Goal: Task Accomplishment & Management: Use online tool/utility

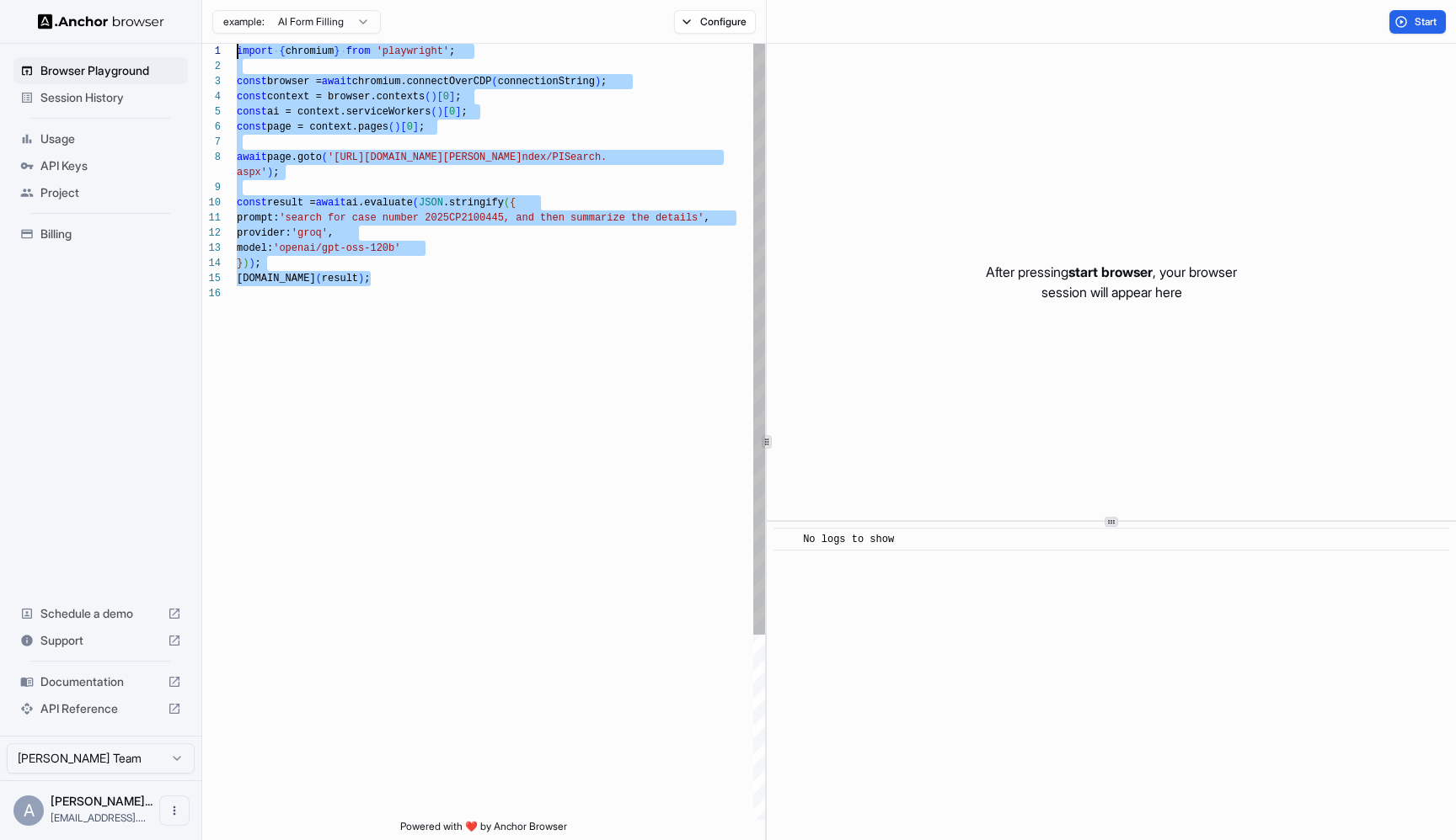
type textarea "**********"
click at [615, 239] on div "import { chromium } from 'playwright' ; const browser = await chromium.connectO…" at bounding box center [500, 553] width 528 height 1019
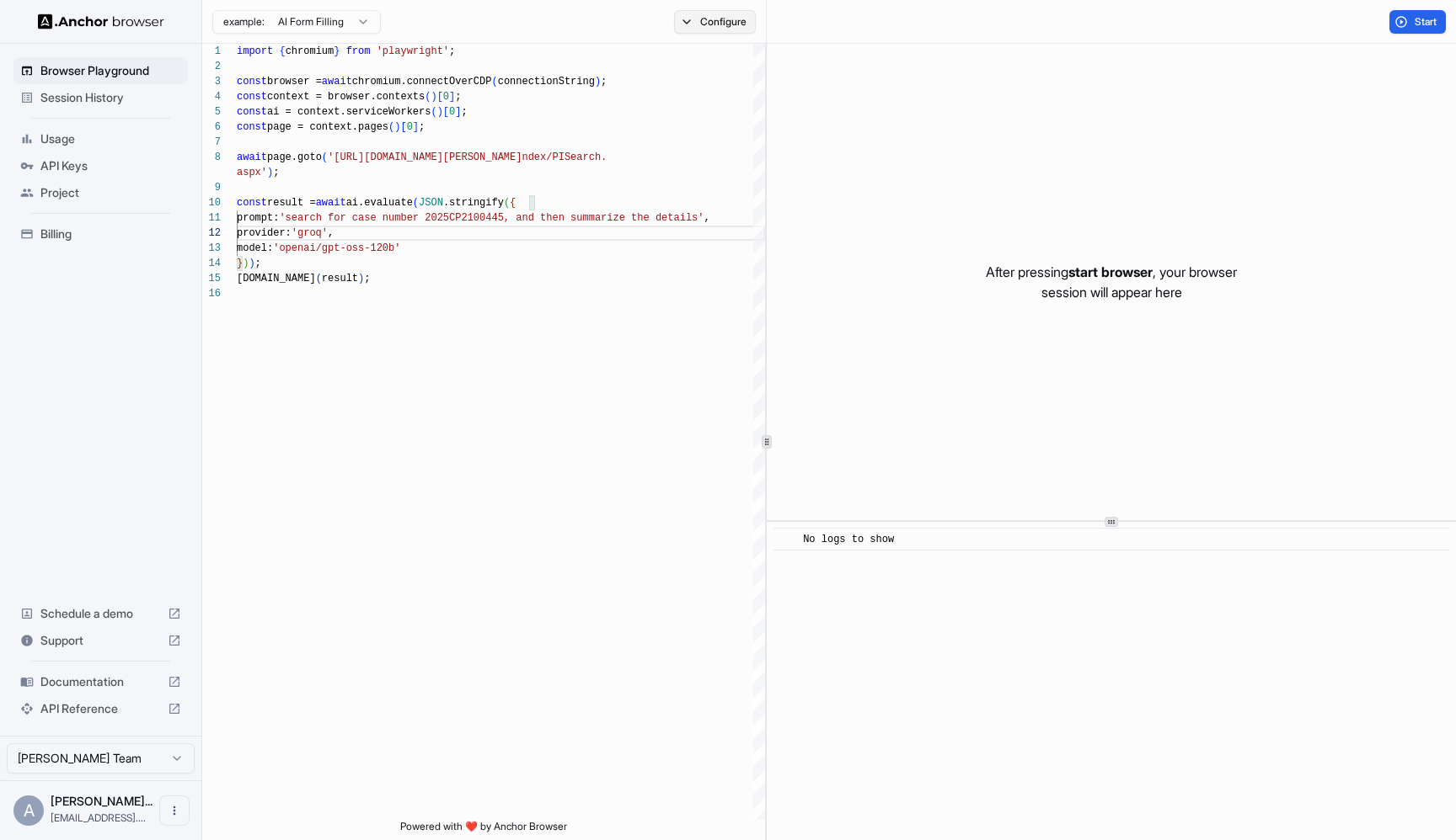
click at [745, 16] on button "Configure" at bounding box center [714, 21] width 81 height 23
click at [966, 134] on button "button" at bounding box center [965, 133] width 30 height 16
click at [931, 169] on button "Select Profile..." at bounding box center [898, 170] width 169 height 23
click at [831, 143] on div "Proxy 🇺🇸 US" at bounding box center [834, 133] width 295 height 23
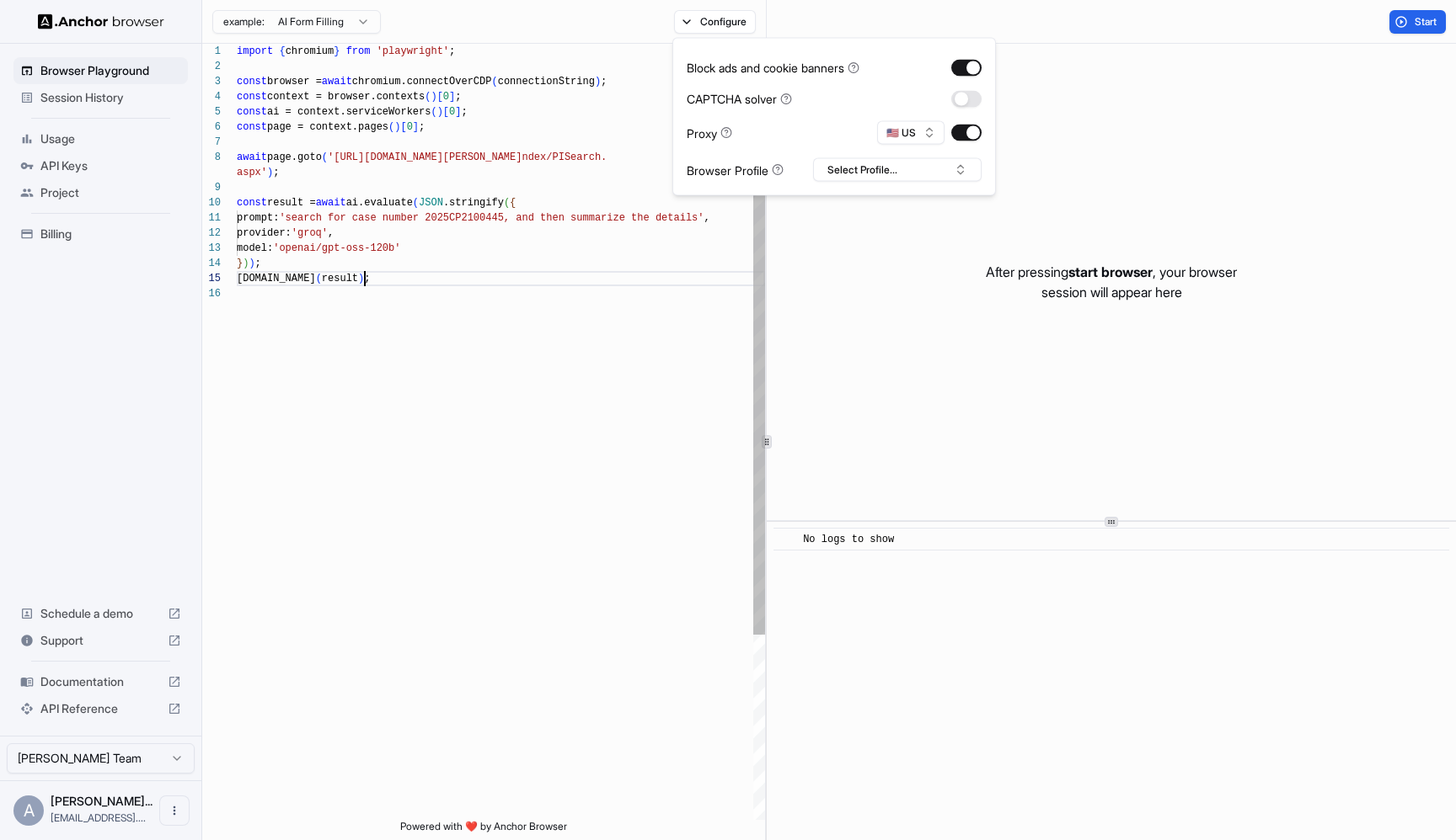
click at [529, 274] on div "import { chromium } from 'playwright' ; const browser = await chromium.connectO…" at bounding box center [500, 553] width 528 height 1019
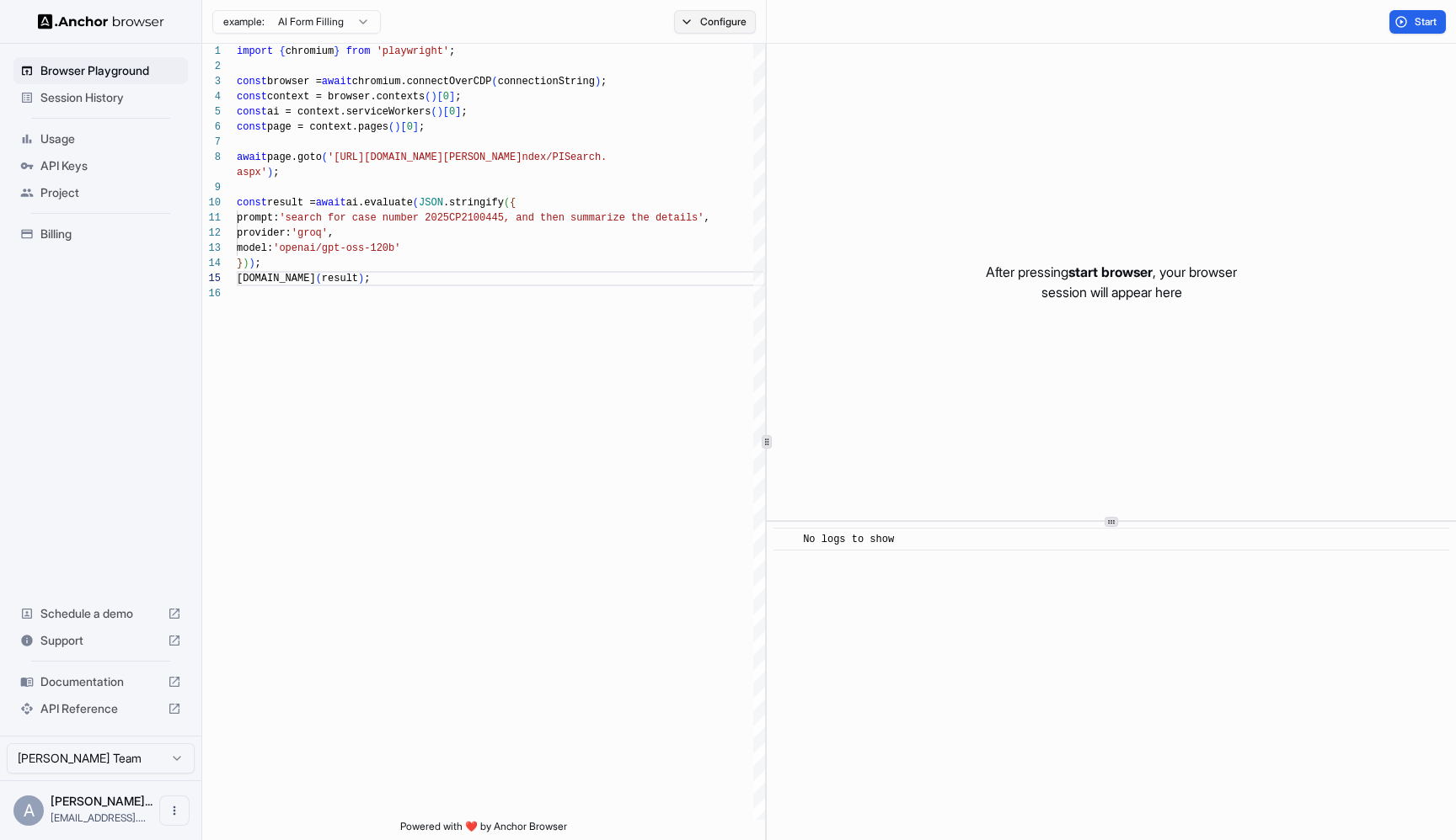
click at [724, 22] on button "Configure" at bounding box center [714, 21] width 81 height 23
click at [589, 41] on div "example: AI Form Filling Configure" at bounding box center [485, 21] width 564 height 44
click at [1429, 33] on button "Start" at bounding box center [1417, 21] width 56 height 23
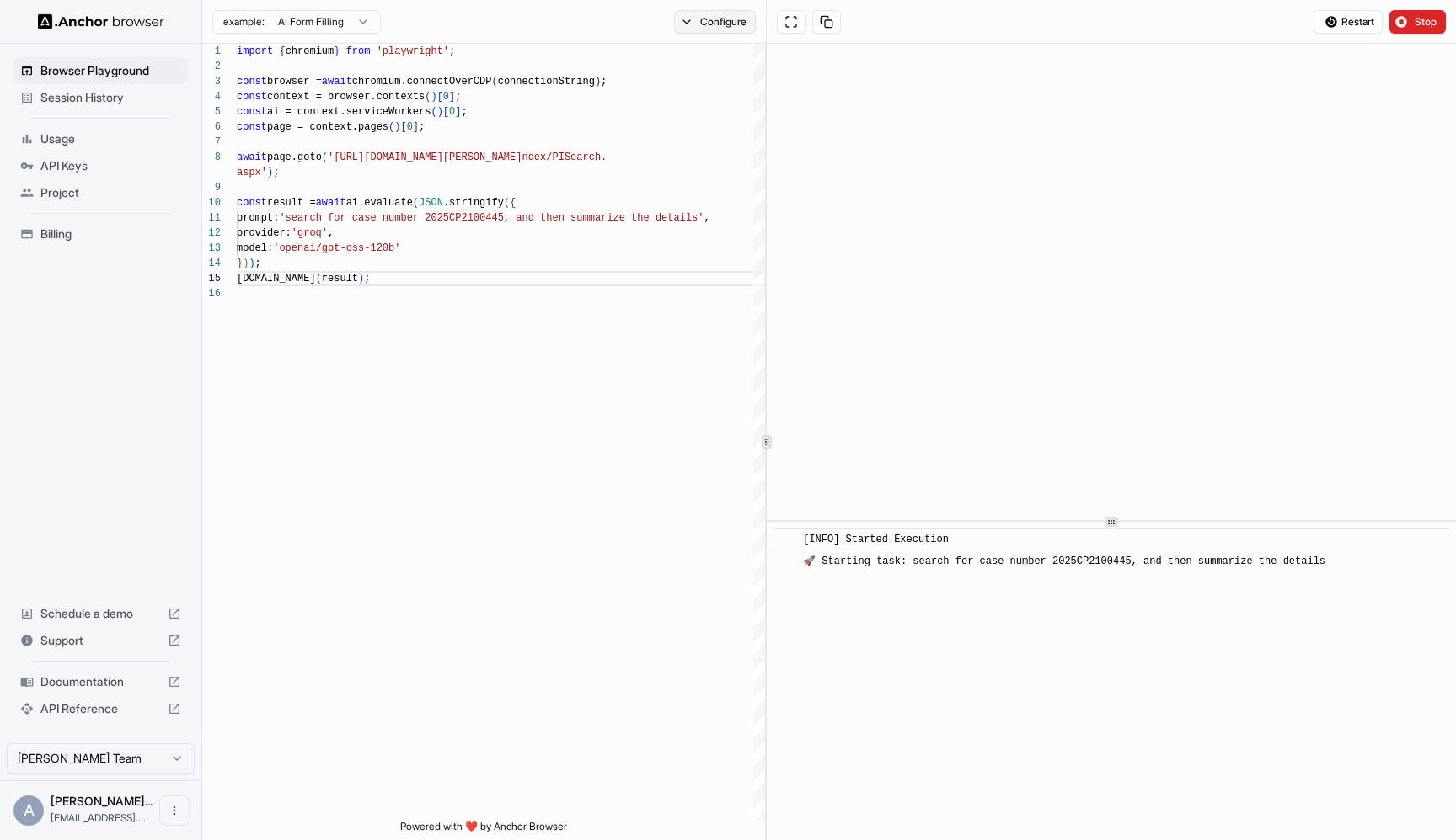
click at [719, 15] on button "Configure" at bounding box center [714, 21] width 81 height 23
click at [718, 15] on button "Configure" at bounding box center [714, 21] width 81 height 23
click at [965, 607] on div "​ [INFO] Started Execution ​ 🚀 Starting task: search for case number 2025CP2100…" at bounding box center [1111, 681] width 689 height 319
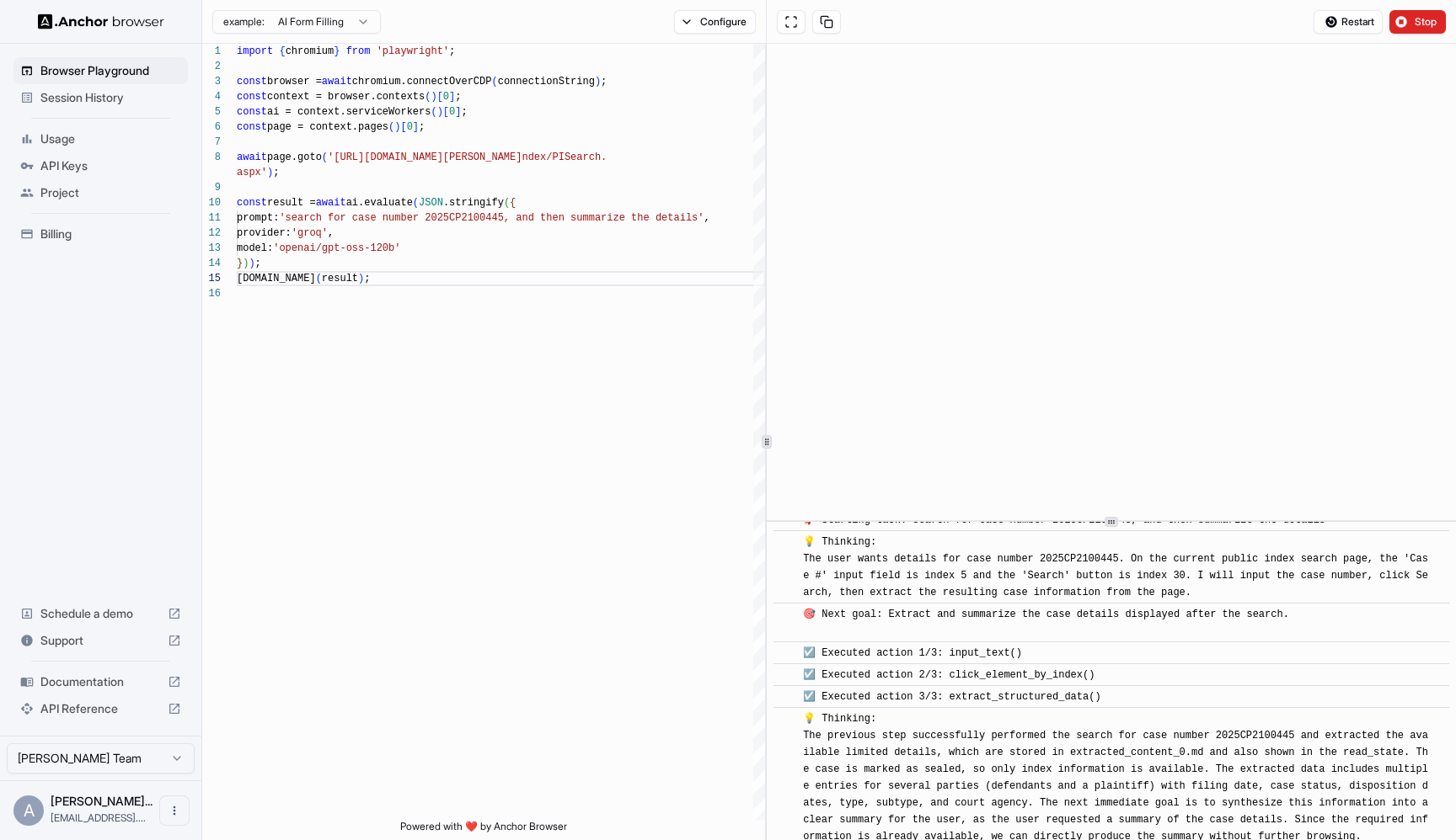
scroll to position [36, 0]
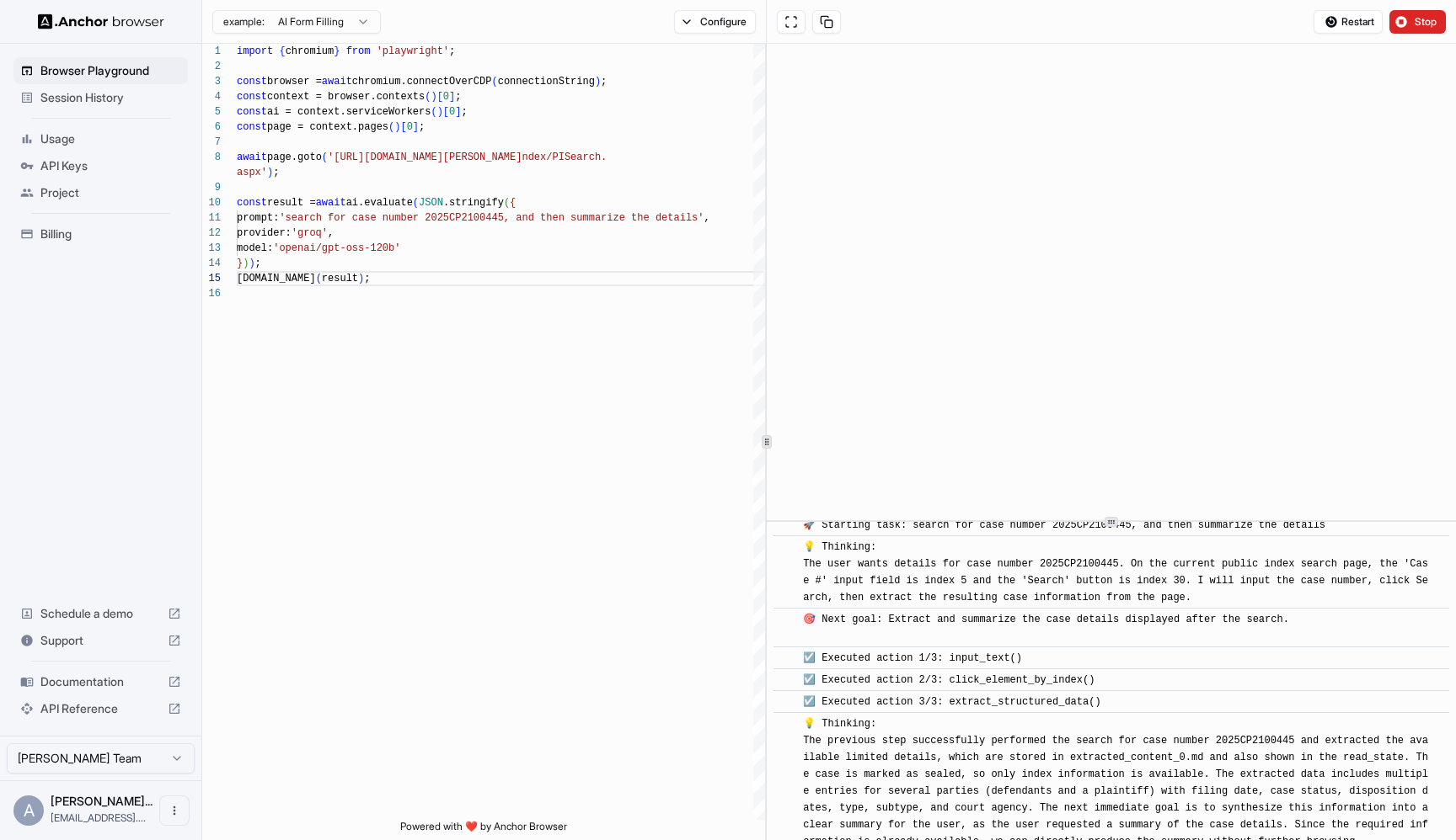
click at [708, 36] on div "example: AI Form Filling Configure" at bounding box center [485, 21] width 564 height 44
click at [715, 22] on button "Configure" at bounding box center [714, 21] width 81 height 23
click at [920, 132] on button "🇺🇸 US" at bounding box center [911, 133] width 68 height 23
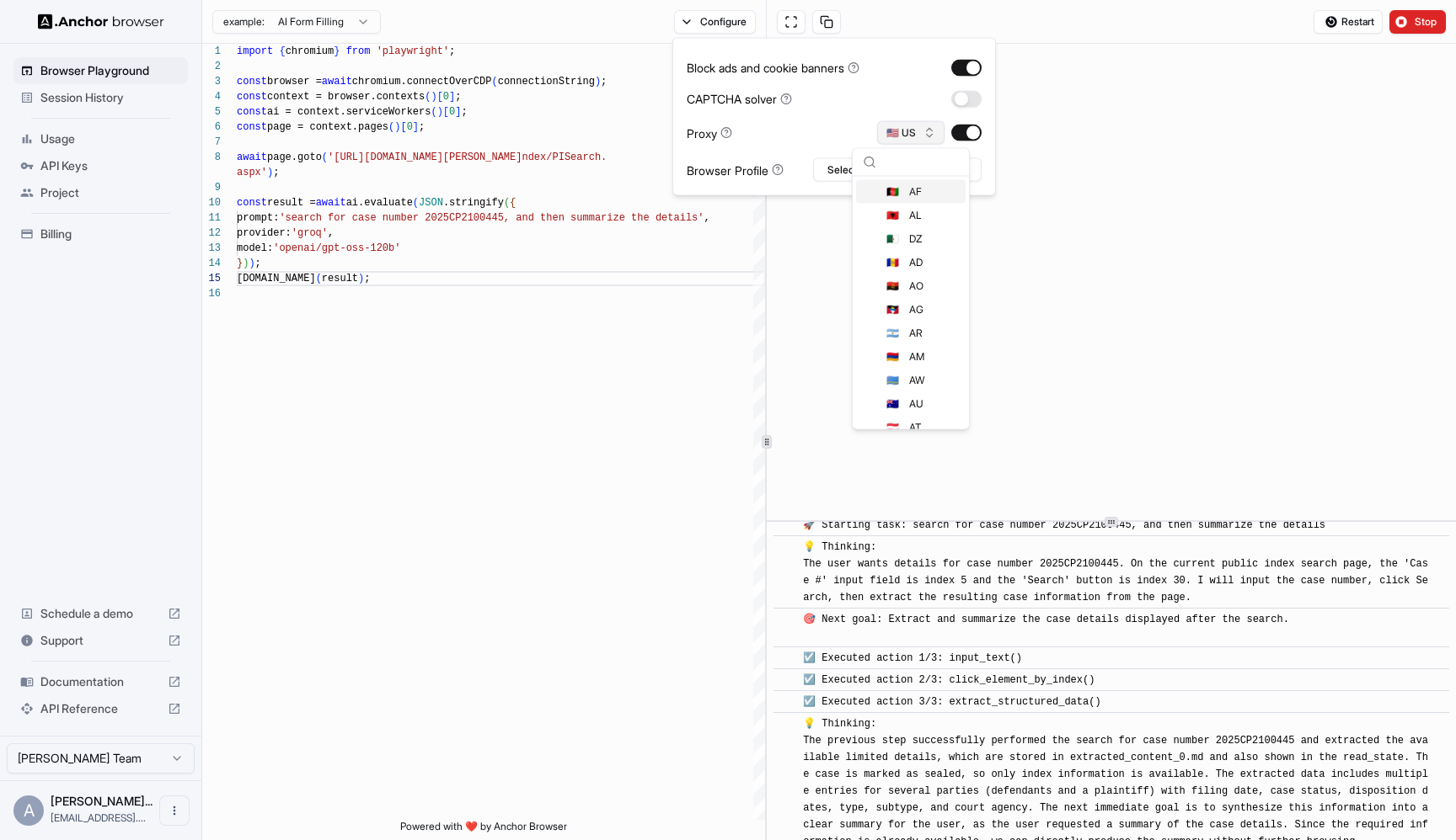
click at [921, 139] on button "🇺🇸 US" at bounding box center [911, 133] width 68 height 23
click at [710, 18] on button "Configure" at bounding box center [714, 21] width 81 height 23
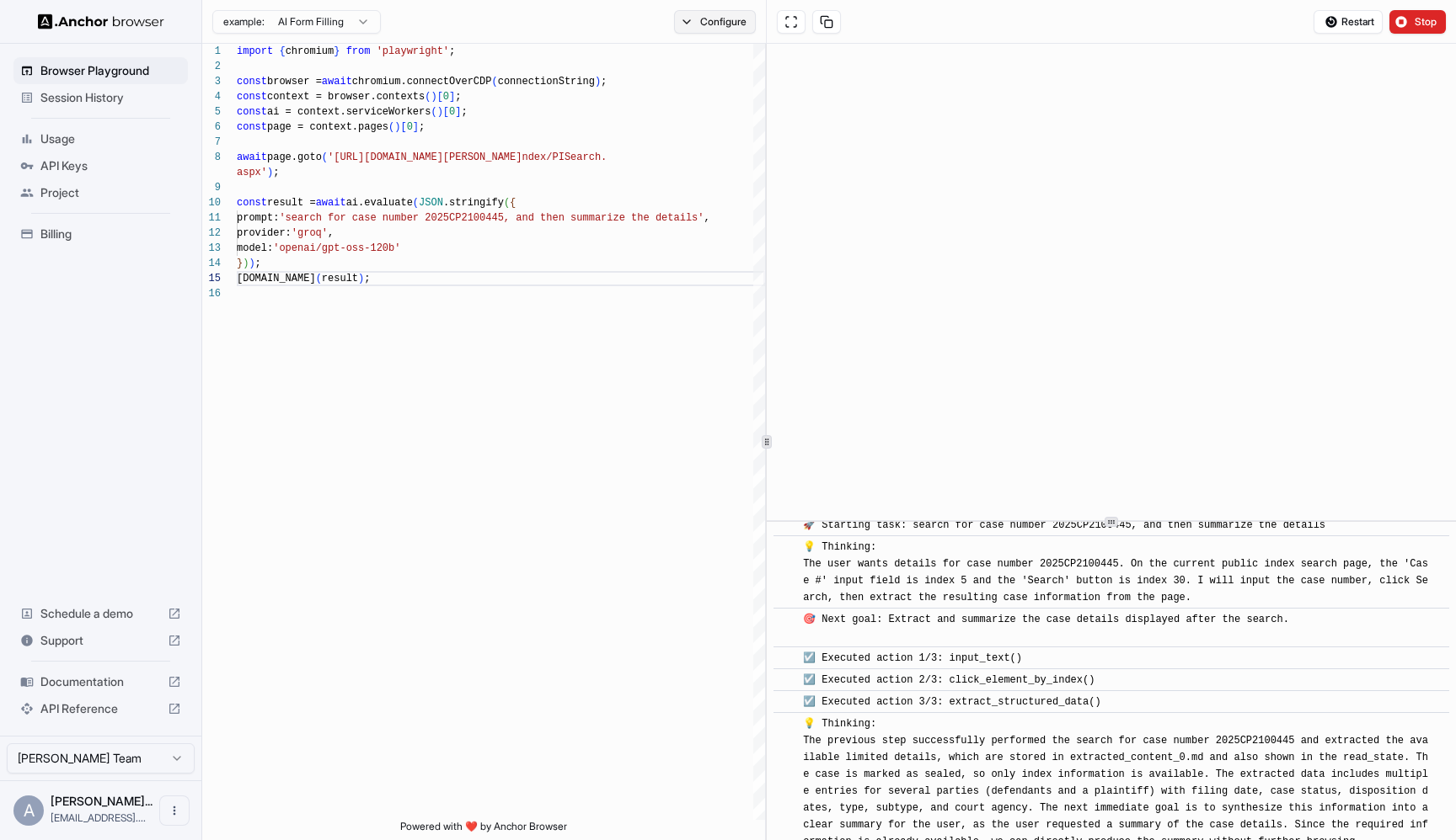
click at [710, 18] on button "Configure" at bounding box center [714, 21] width 81 height 23
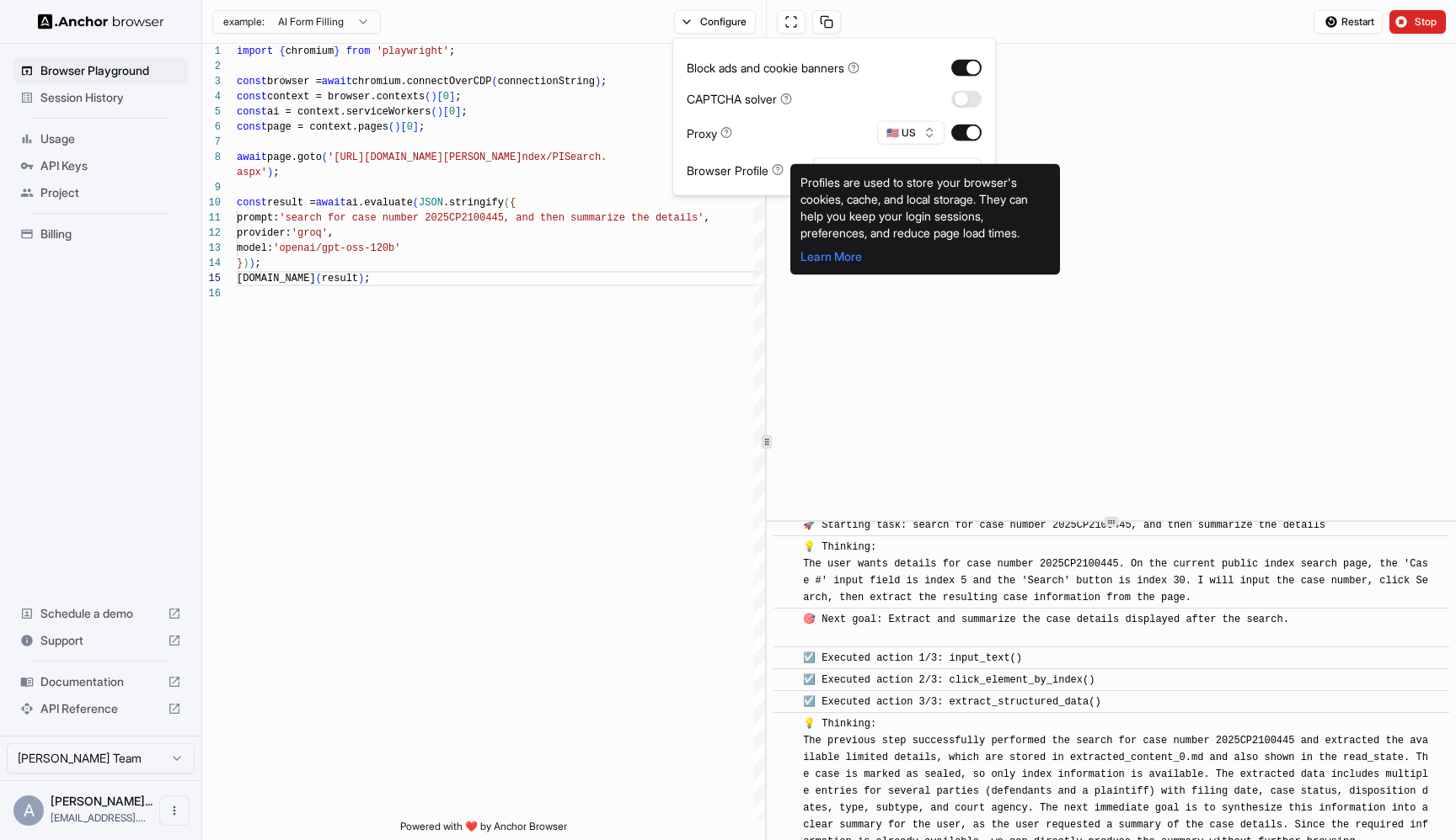
click at [831, 140] on div "Proxy 🇺🇸 US" at bounding box center [834, 133] width 295 height 23
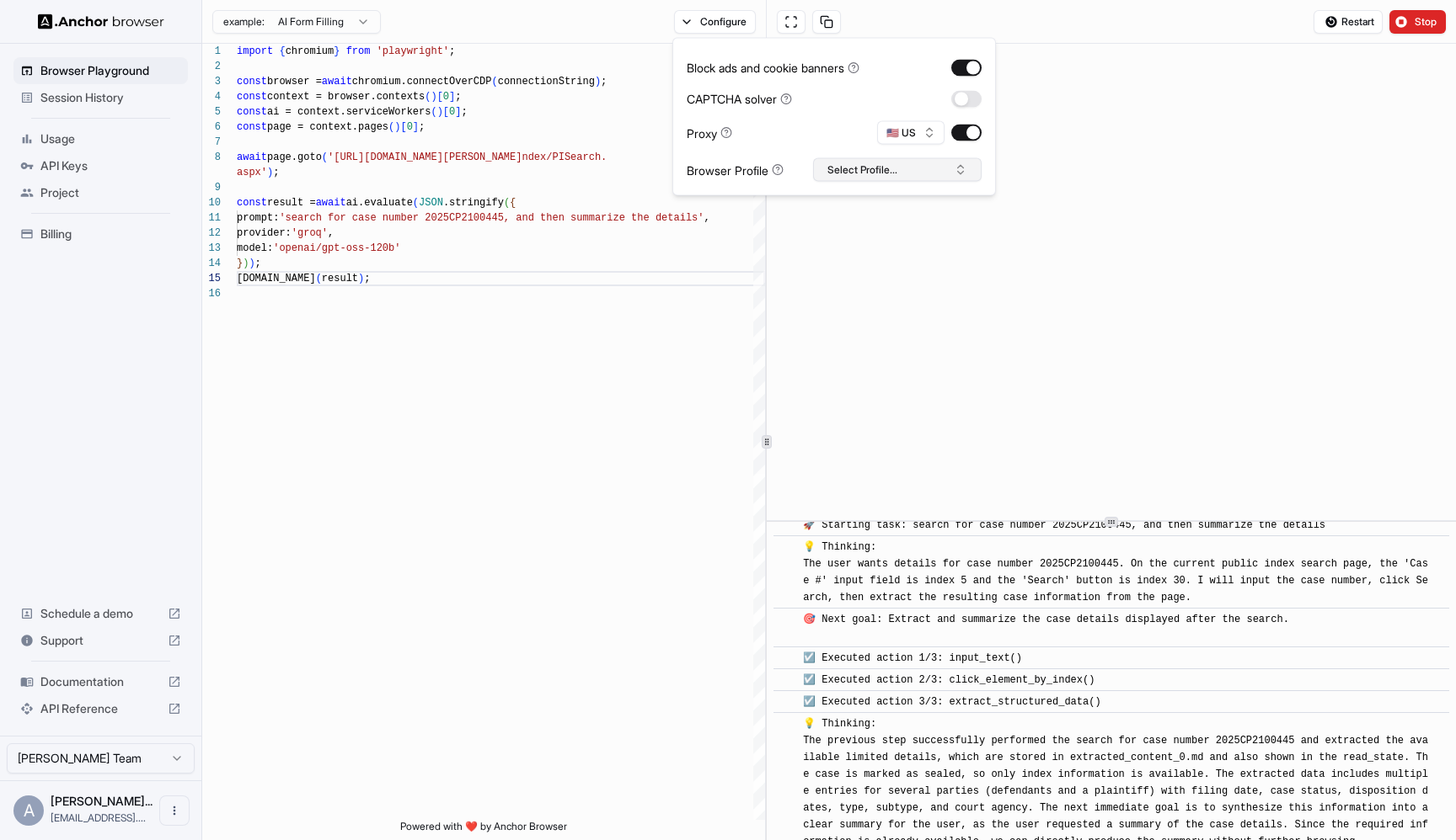
click at [851, 166] on button "Select Profile..." at bounding box center [898, 170] width 169 height 23
click at [806, 134] on div "Proxy 🇺🇸 US" at bounding box center [834, 133] width 295 height 23
click at [728, 16] on button "Configure" at bounding box center [714, 21] width 81 height 23
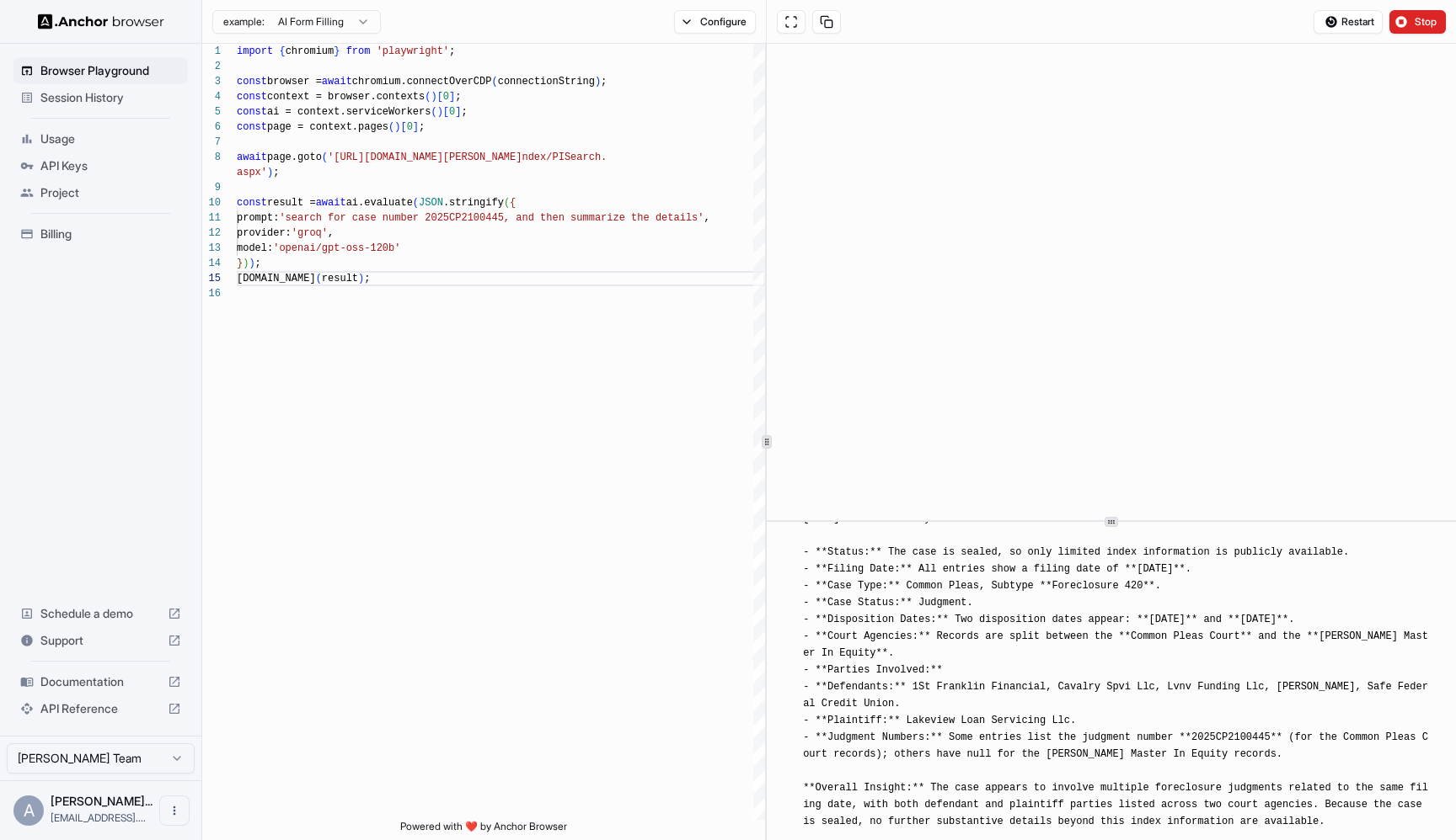
scroll to position [541, 0]
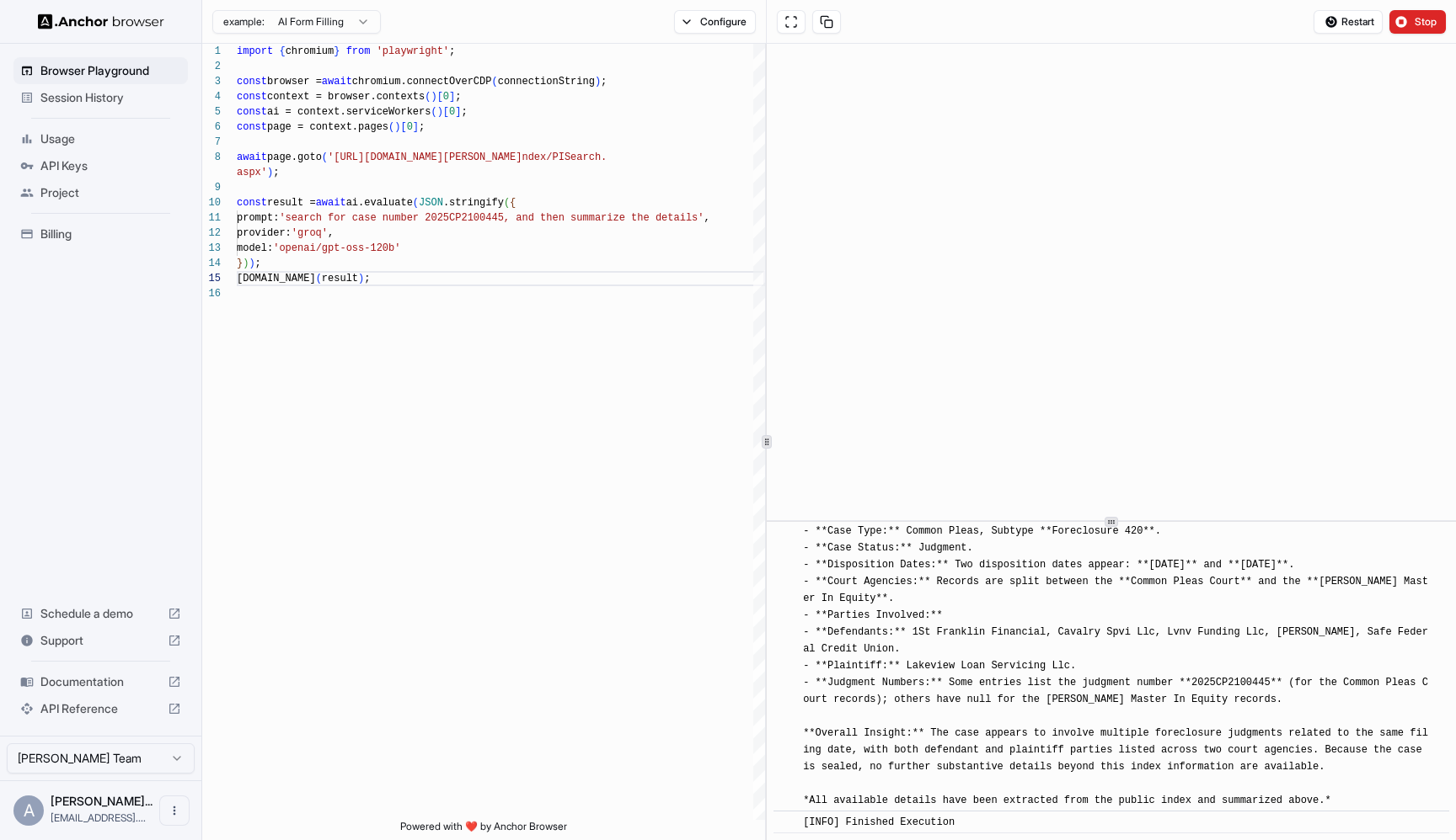
click at [104, 710] on span "API Reference" at bounding box center [101, 708] width 120 height 16
click at [42, 170] on span "API Keys" at bounding box center [111, 166] width 141 height 16
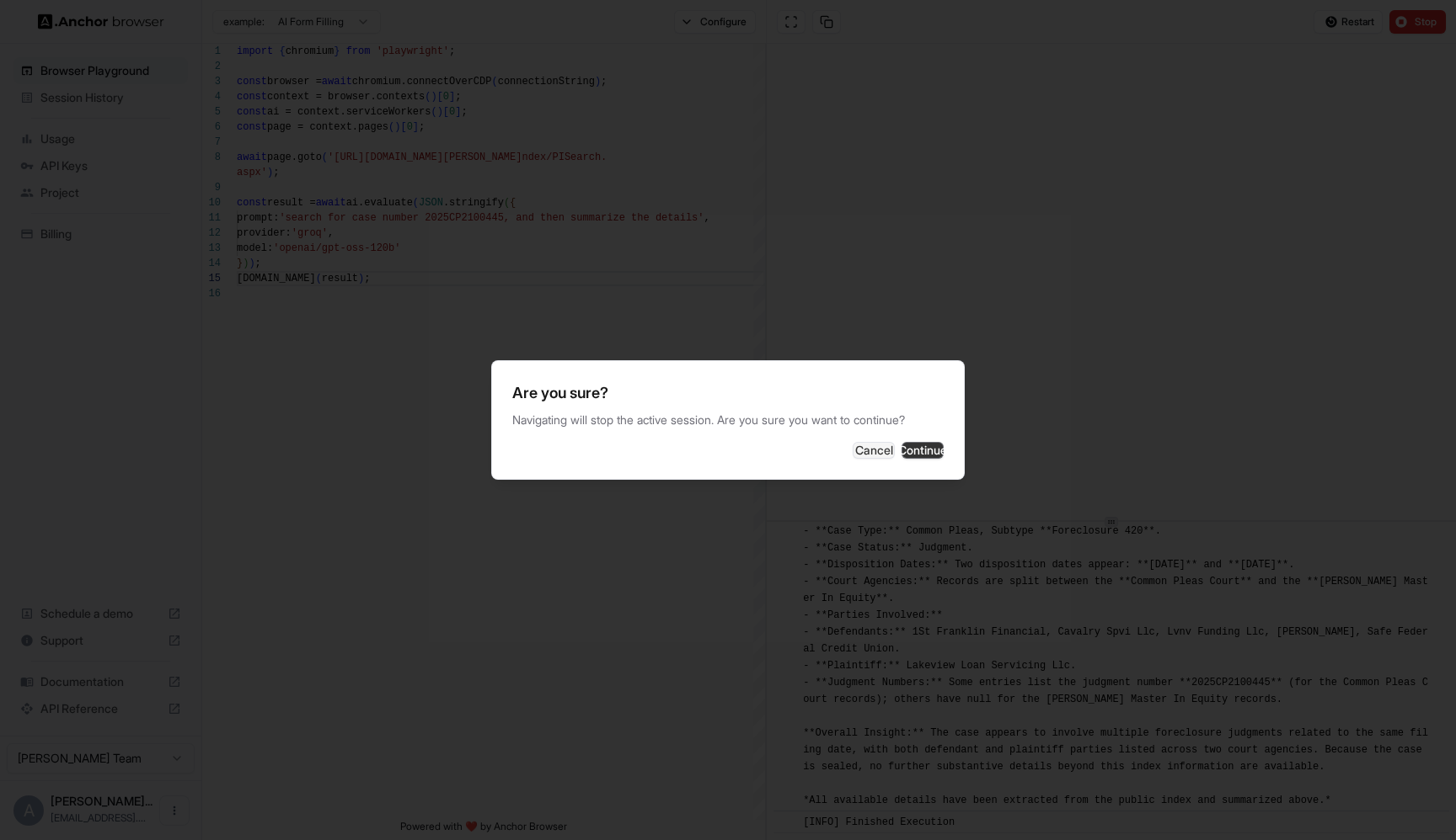
click at [921, 454] on button "Continue" at bounding box center [922, 450] width 42 height 16
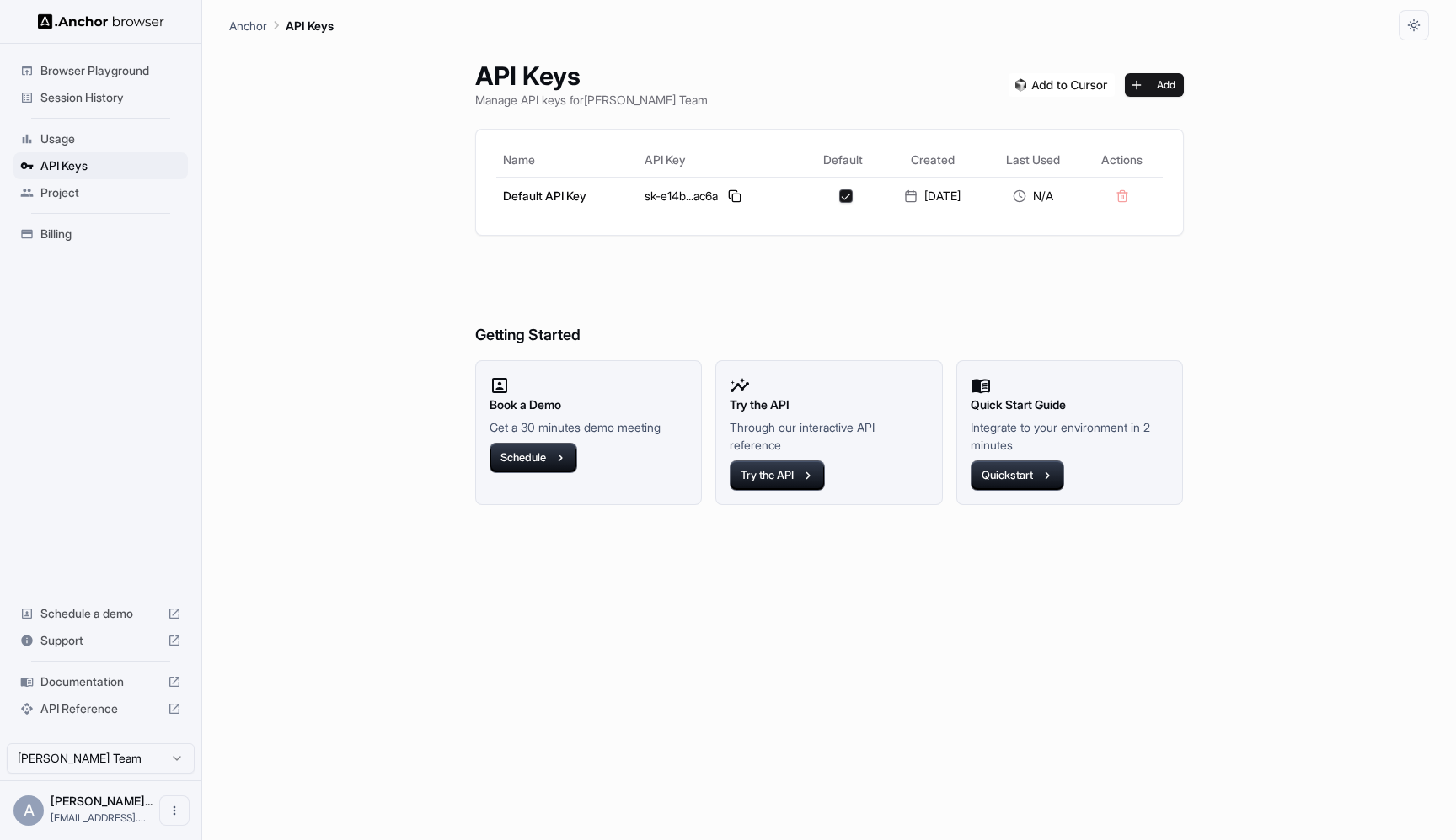
click at [66, 140] on span "Usage" at bounding box center [111, 139] width 141 height 16
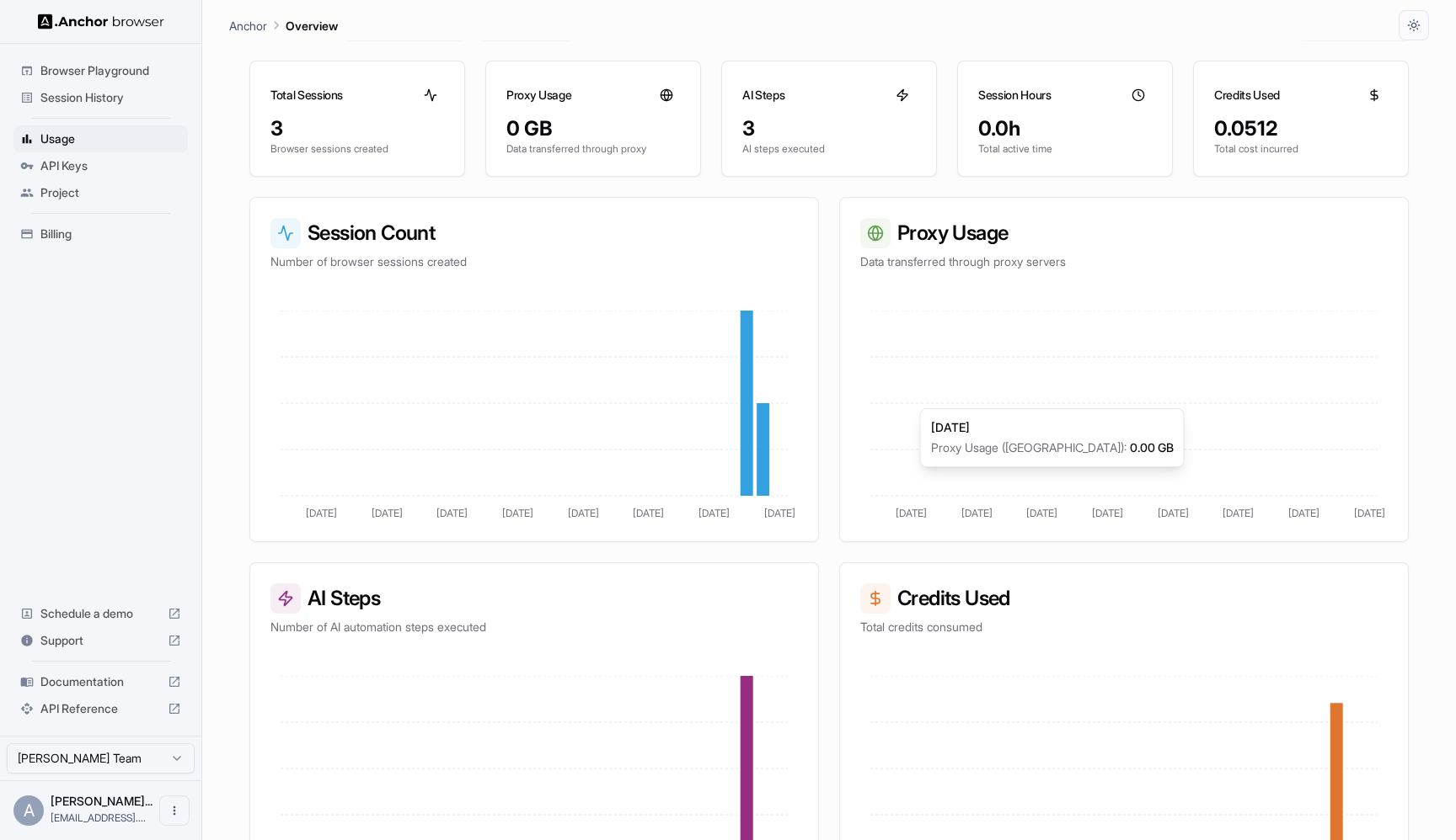
scroll to position [186, 0]
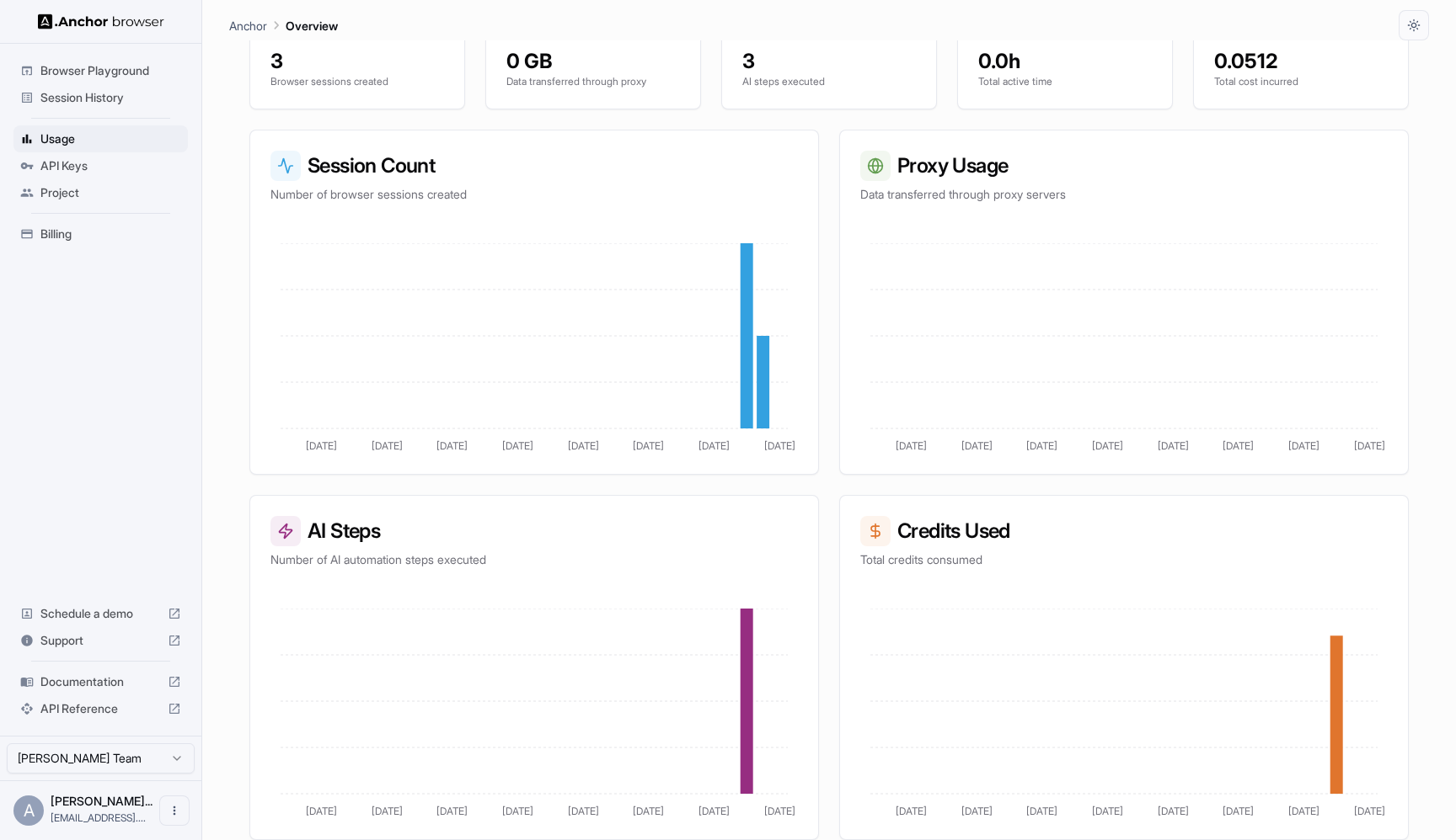
click at [100, 68] on span "Browser Playground" at bounding box center [111, 70] width 141 height 16
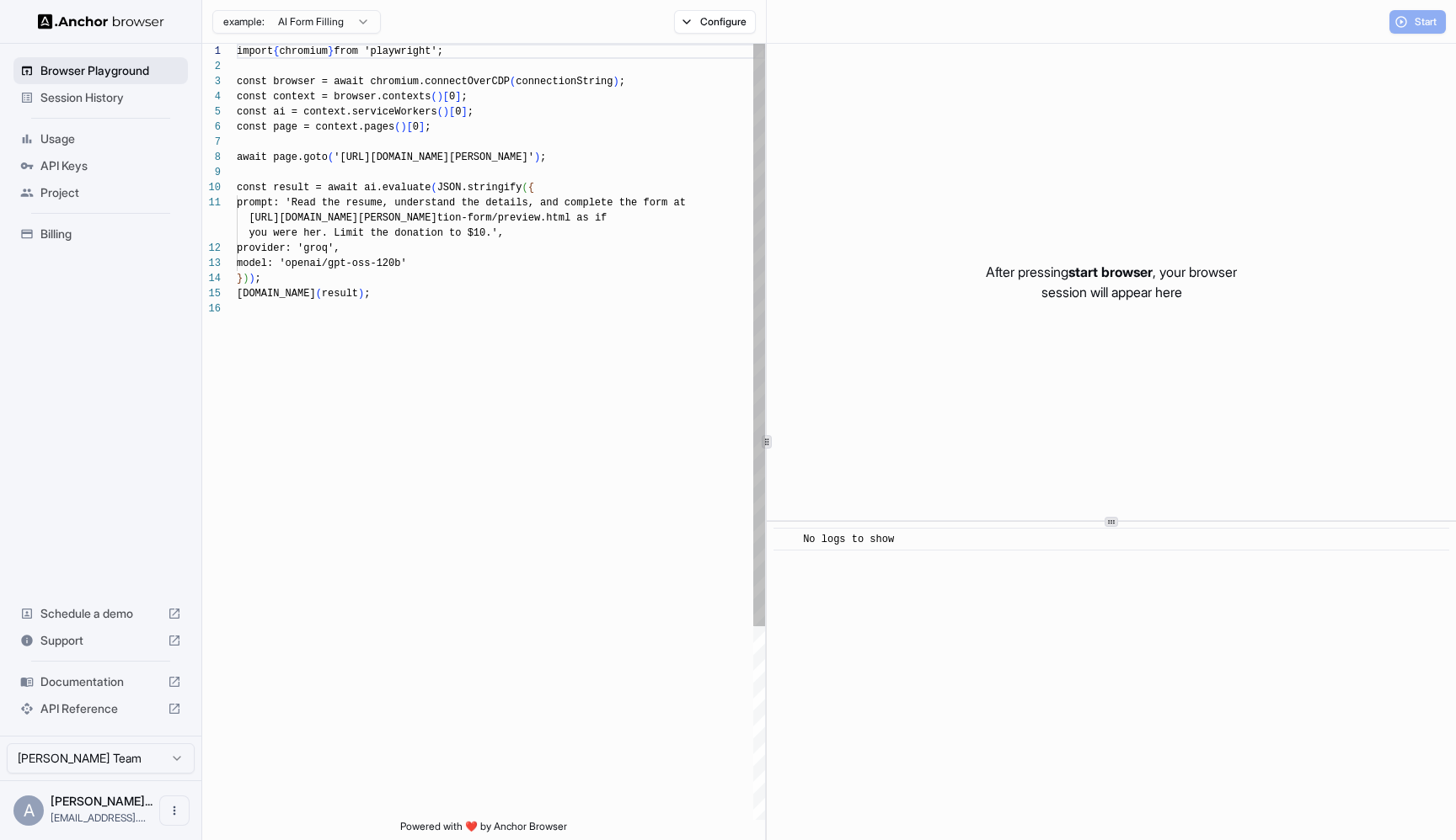
scroll to position [151, 0]
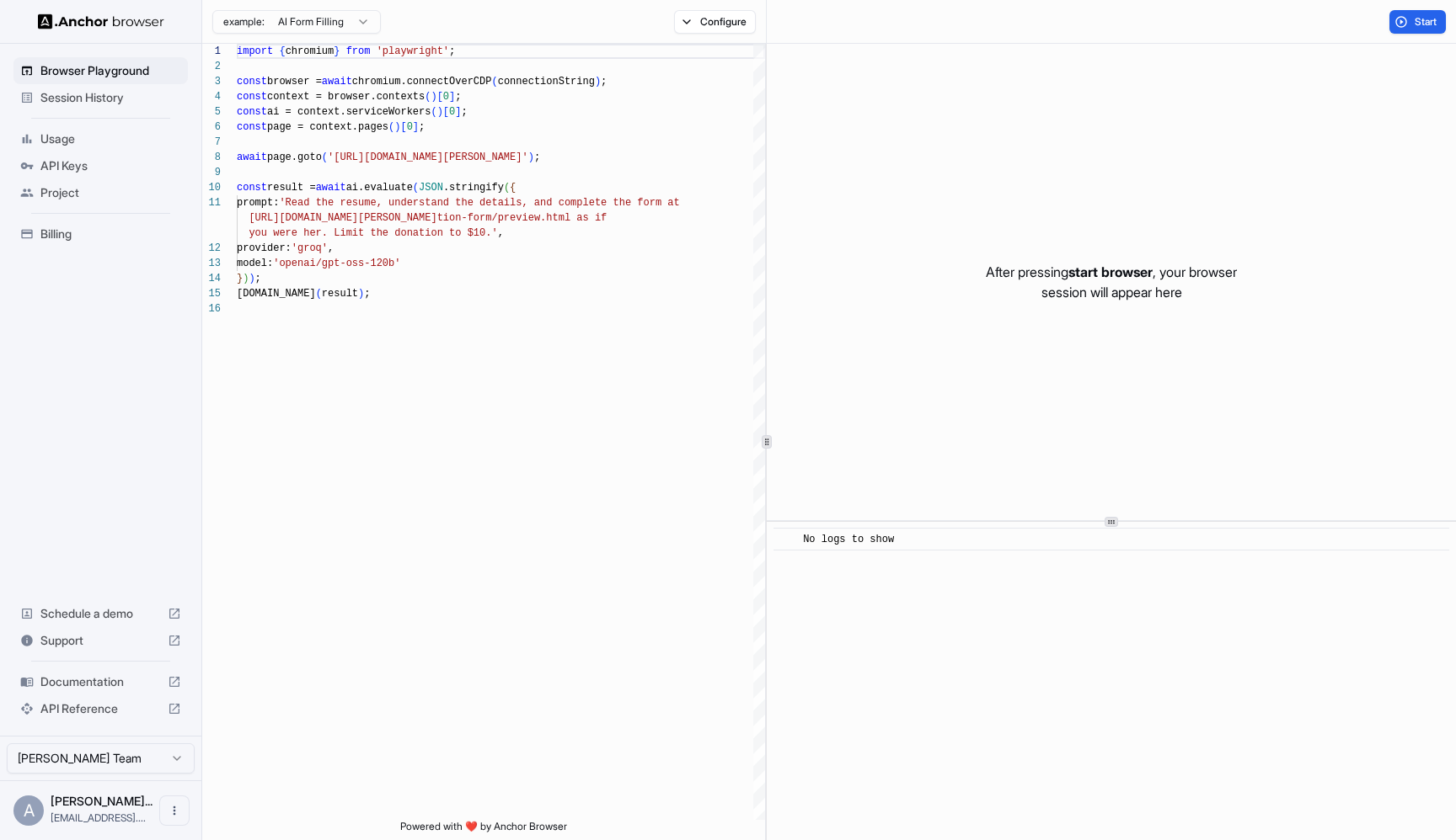
click at [96, 93] on span "Session History" at bounding box center [111, 97] width 141 height 16
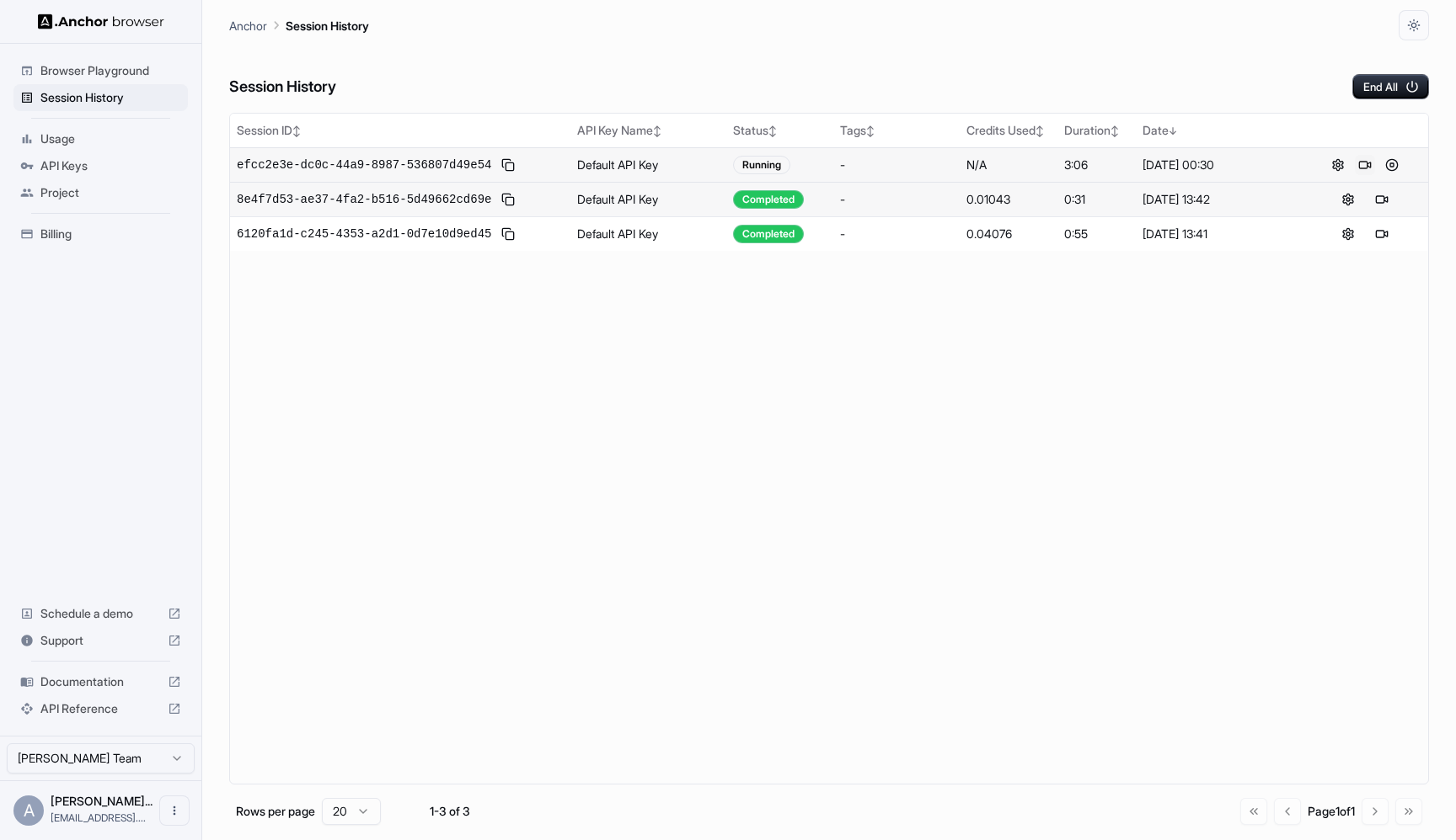
click at [1370, 163] on button at bounding box center [1364, 165] width 20 height 20
click at [1391, 168] on button at bounding box center [1391, 165] width 20 height 20
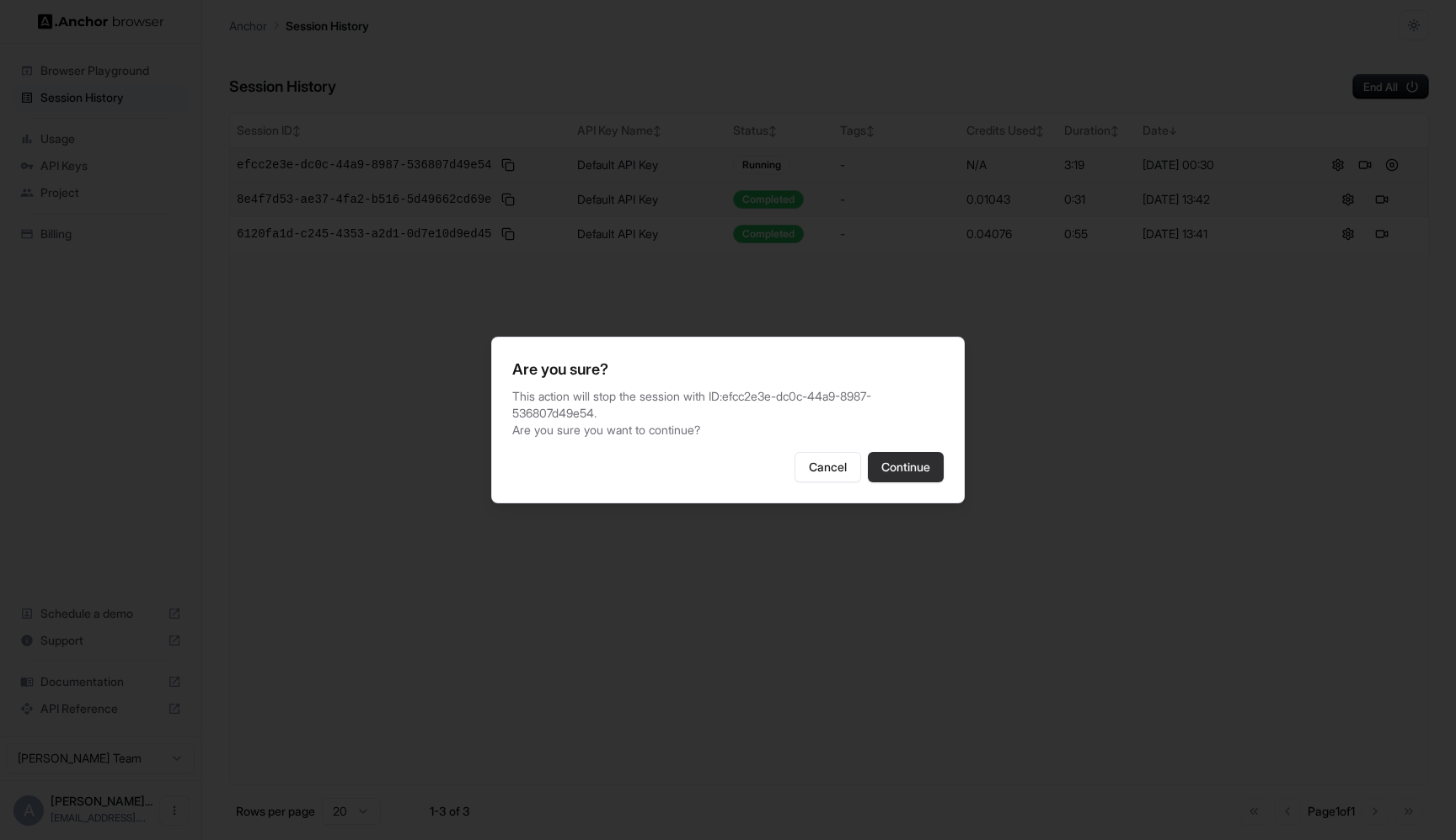
click at [885, 466] on button "Continue" at bounding box center [905, 467] width 76 height 30
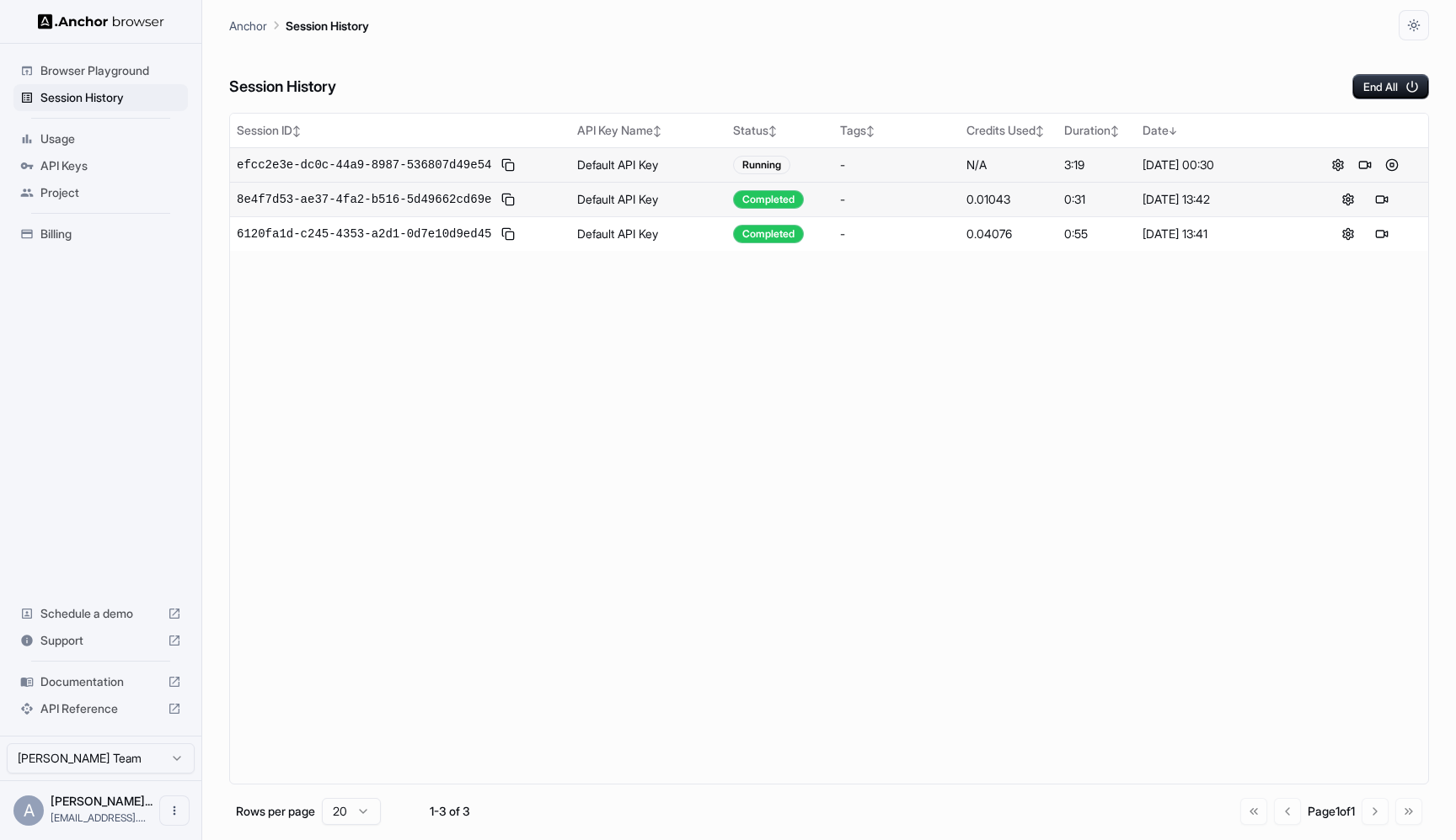
click at [85, 67] on span "Browser Playground" at bounding box center [111, 70] width 141 height 16
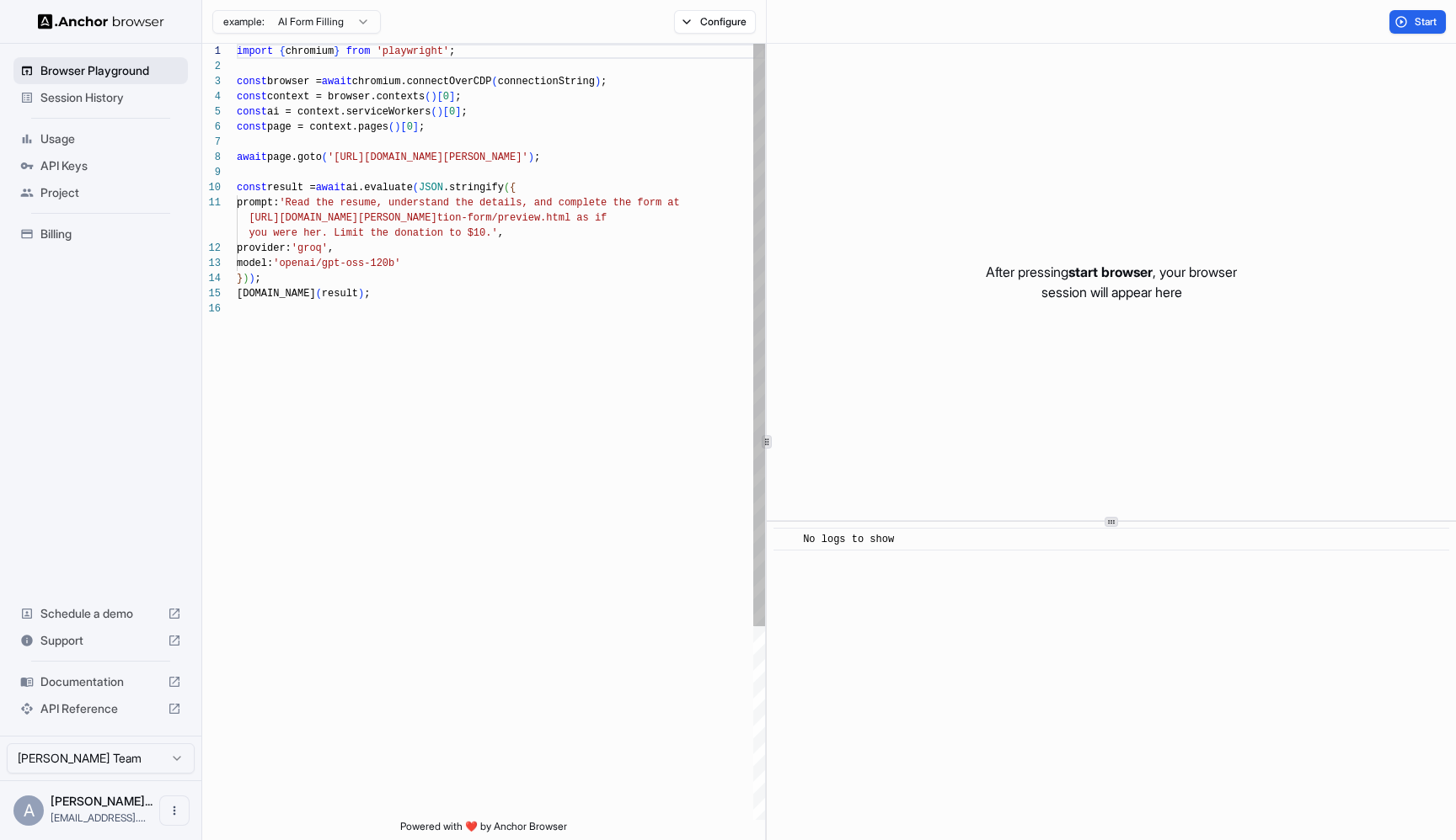
scroll to position [151, 0]
click at [92, 88] on div "Session History" at bounding box center [101, 98] width 174 height 27
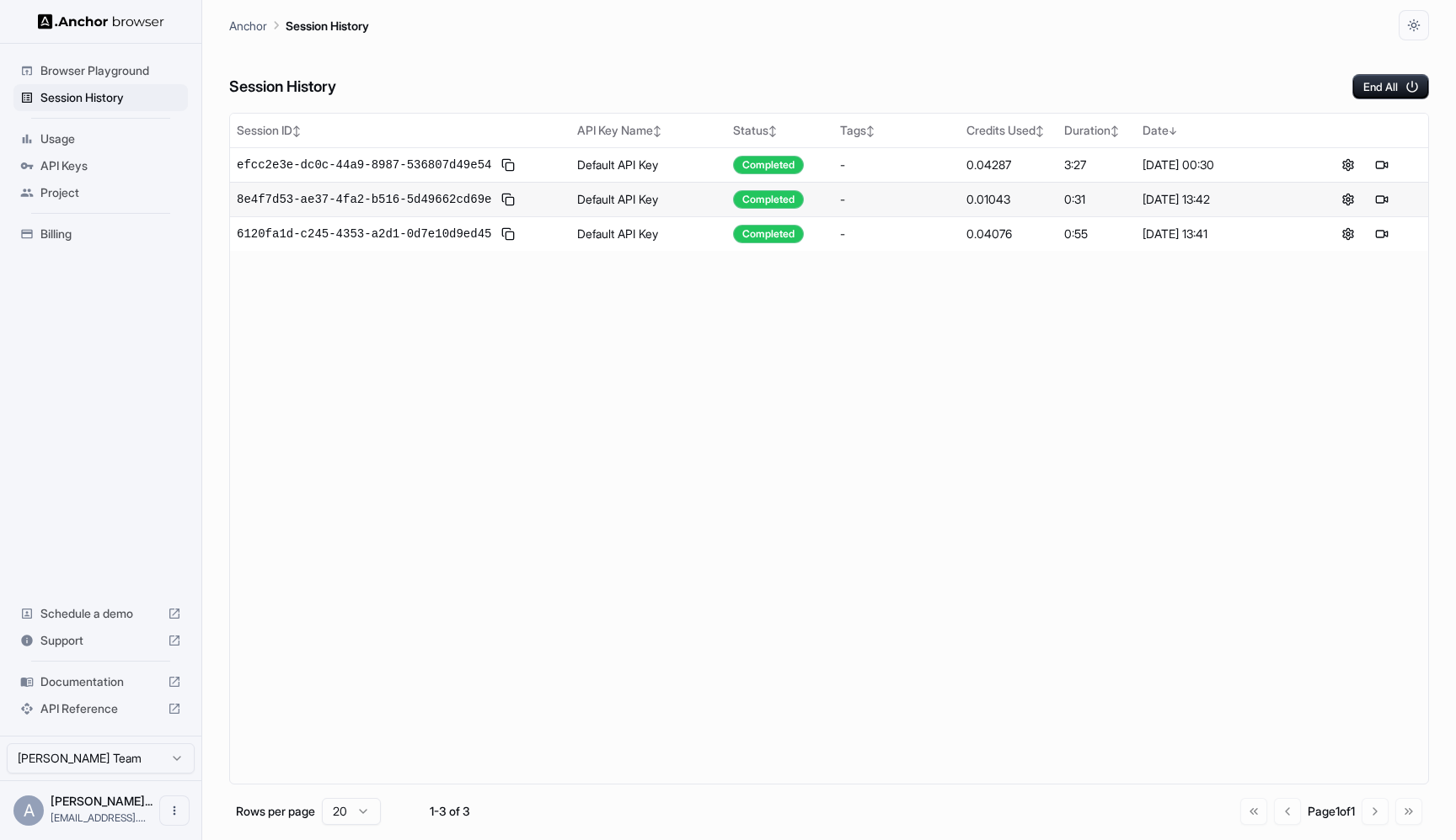
click at [123, 152] on div "API Keys" at bounding box center [101, 166] width 174 height 27
